Goal: Task Accomplishment & Management: Manage account settings

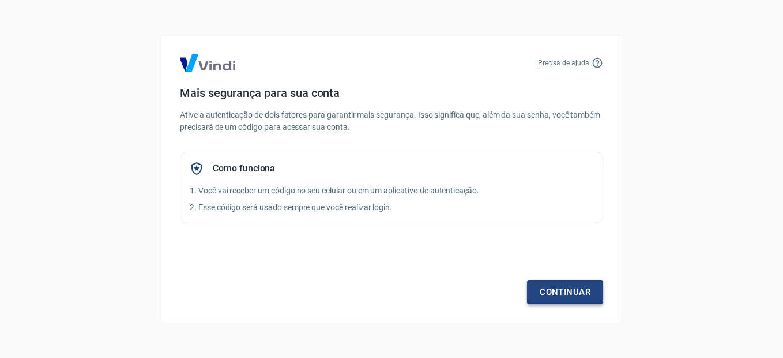
click at [552, 290] on link "Continuar" at bounding box center [565, 292] width 76 height 24
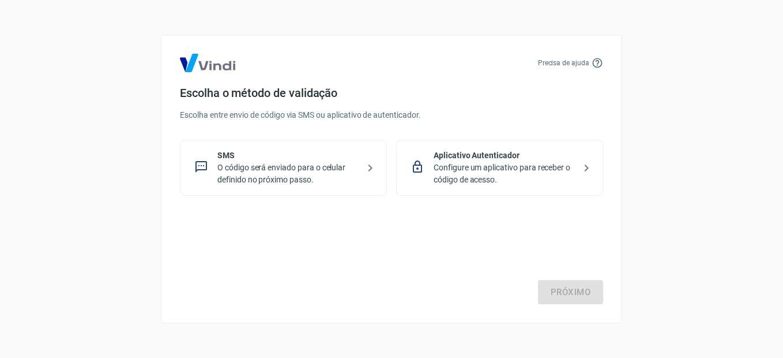
click at [335, 164] on p "O código será enviado para o celular definido no próximo passo." at bounding box center [287, 174] width 141 height 24
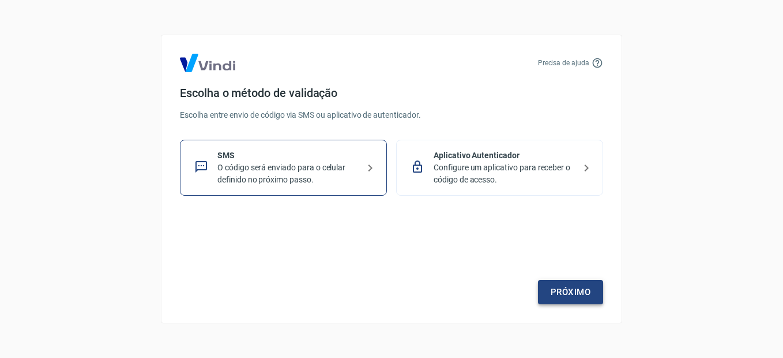
click at [587, 292] on link "Próximo" at bounding box center [570, 292] width 65 height 24
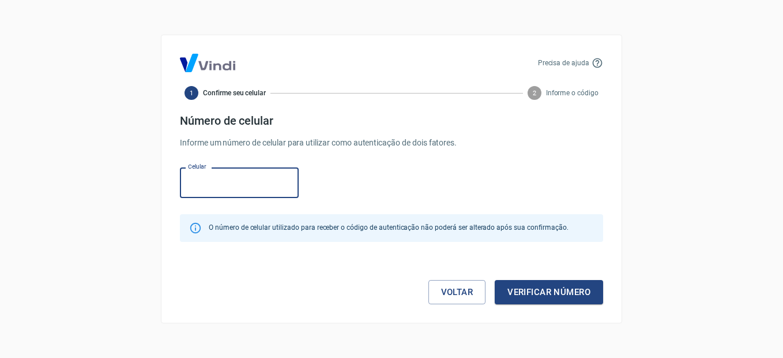
click at [495, 280] on button "Verificar número" at bounding box center [549, 292] width 108 height 24
type input "[PHONE_NUMBER]"
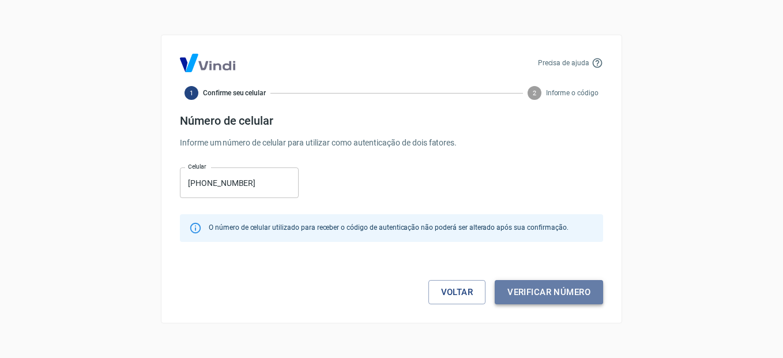
click at [523, 297] on button "Verificar número" at bounding box center [549, 292] width 108 height 24
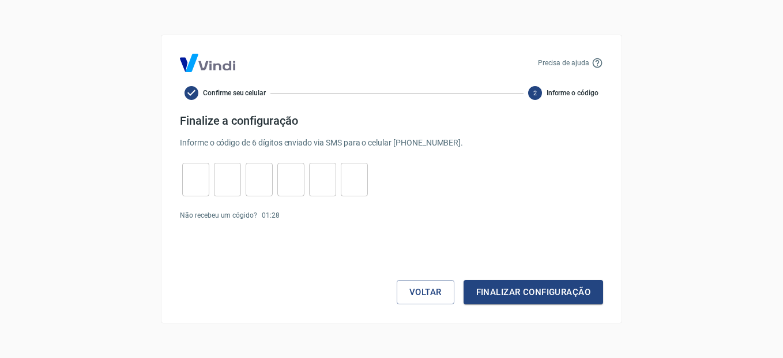
click at [201, 179] on input "tel" at bounding box center [195, 179] width 27 height 25
type input "8"
type input "6"
type input "4"
type input "5"
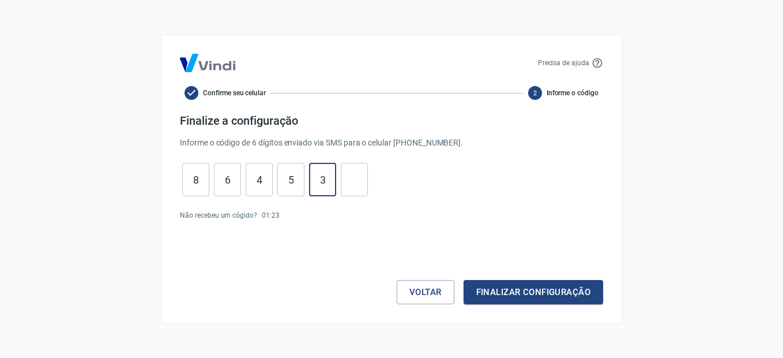
type input "3"
type input "0"
click at [564, 305] on div "Precisa de ajuda Confirme seu celular 2 Informe o código Finalize a configuraçã…" at bounding box center [392, 179] width 462 height 288
click at [553, 295] on button "Finalizar configuração" at bounding box center [534, 292] width 140 height 24
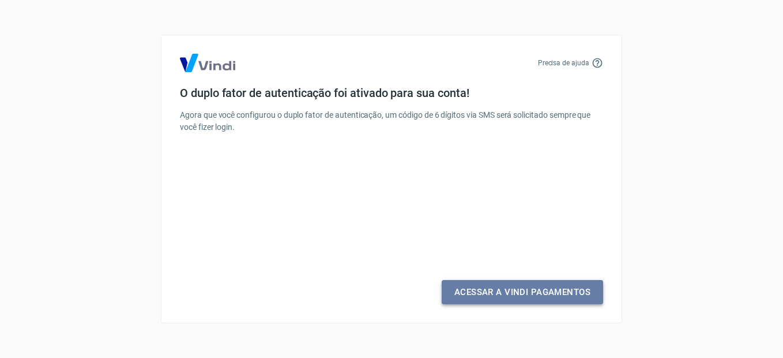
click at [524, 287] on link "Acessar a Vindi Pagamentos" at bounding box center [523, 292] width 162 height 24
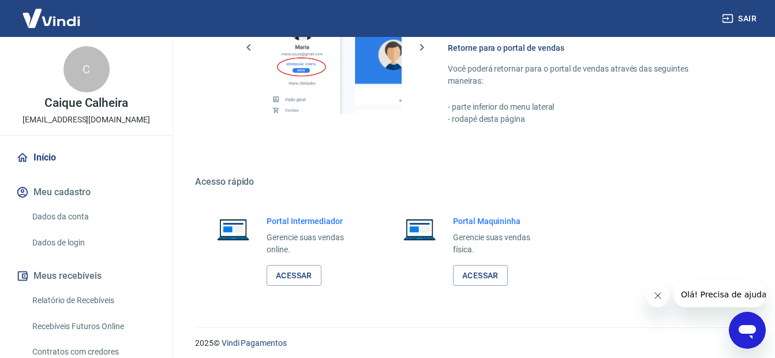
scroll to position [708, 0]
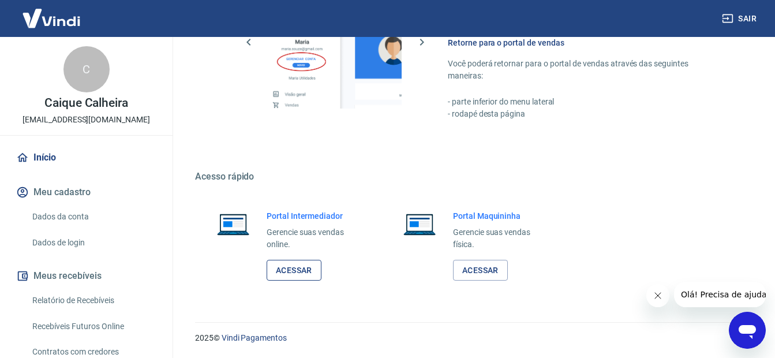
click at [312, 265] on link "Acessar" at bounding box center [294, 270] width 55 height 21
